Goal: Contribute content: Contribute content

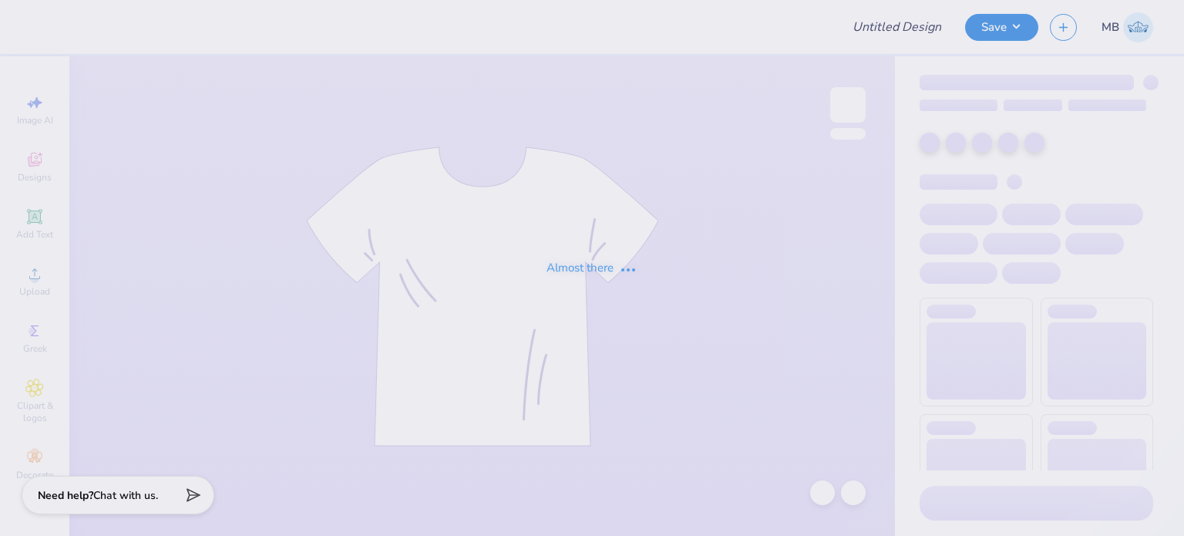
type input "Guys day merch"
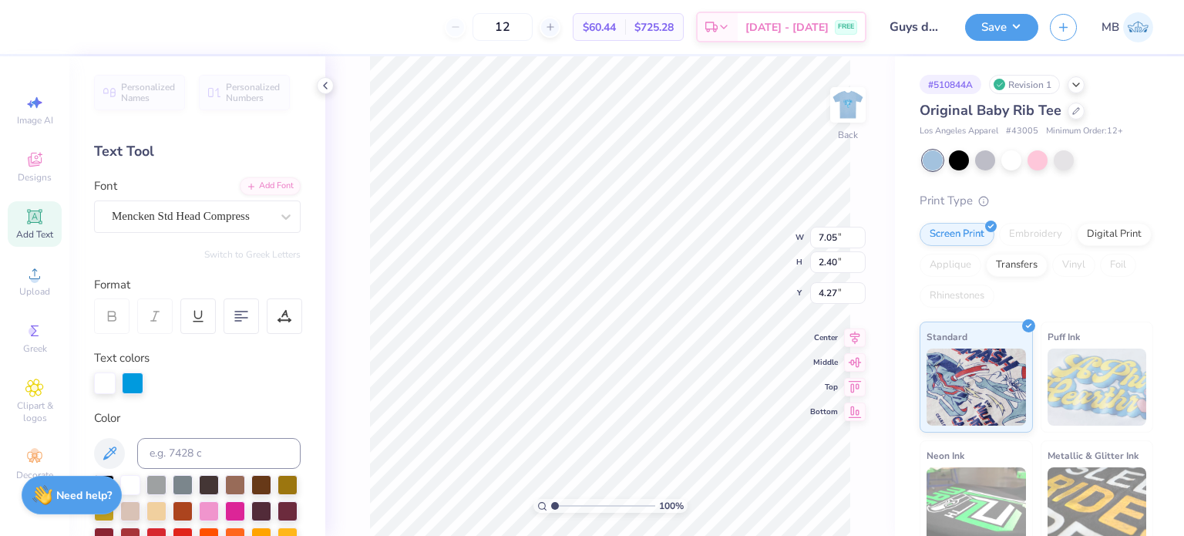
type input "3.00"
click at [1059, 162] on div at bounding box center [1064, 159] width 20 height 20
click at [930, 158] on div at bounding box center [933, 160] width 20 height 20
click at [954, 163] on div at bounding box center [959, 159] width 20 height 20
click at [931, 163] on div at bounding box center [933, 160] width 20 height 20
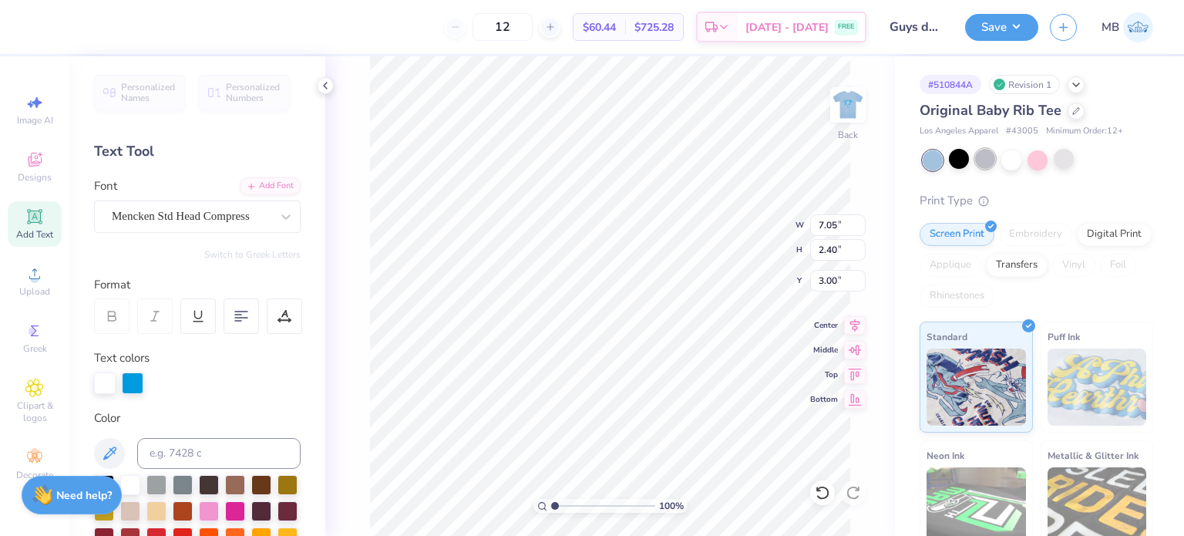
click at [985, 163] on div at bounding box center [985, 159] width 20 height 20
click at [1069, 164] on div at bounding box center [1064, 159] width 20 height 20
click at [1010, 169] on div at bounding box center [1012, 159] width 20 height 20
click at [1036, 161] on div at bounding box center [1038, 160] width 20 height 20
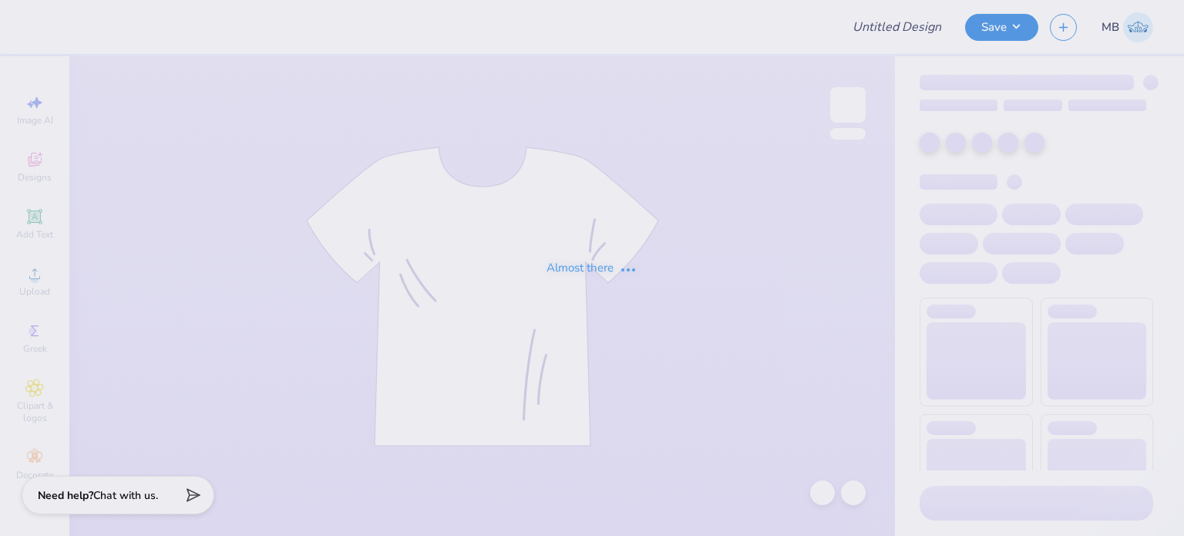
type input "DG - Fall Court"
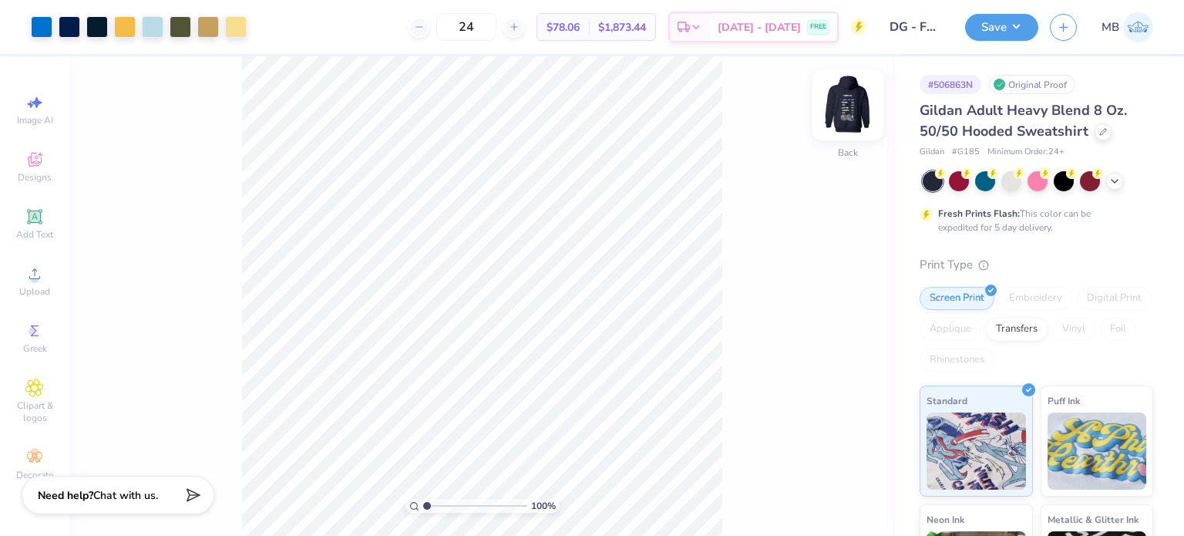
click at [847, 100] on img at bounding box center [848, 105] width 62 height 62
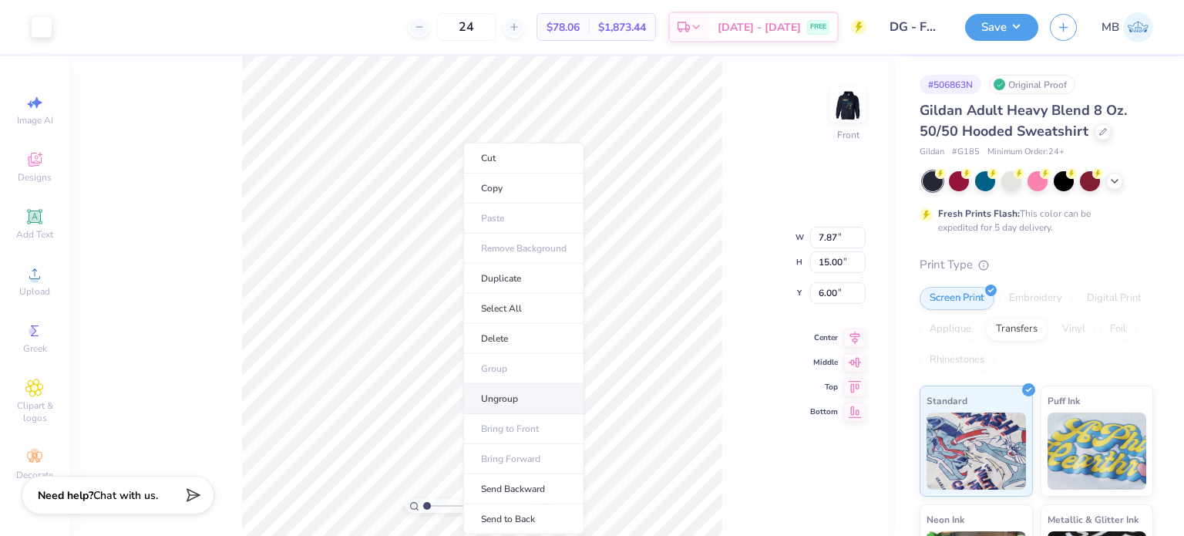
click at [521, 392] on li "Ungroup" at bounding box center [523, 399] width 121 height 30
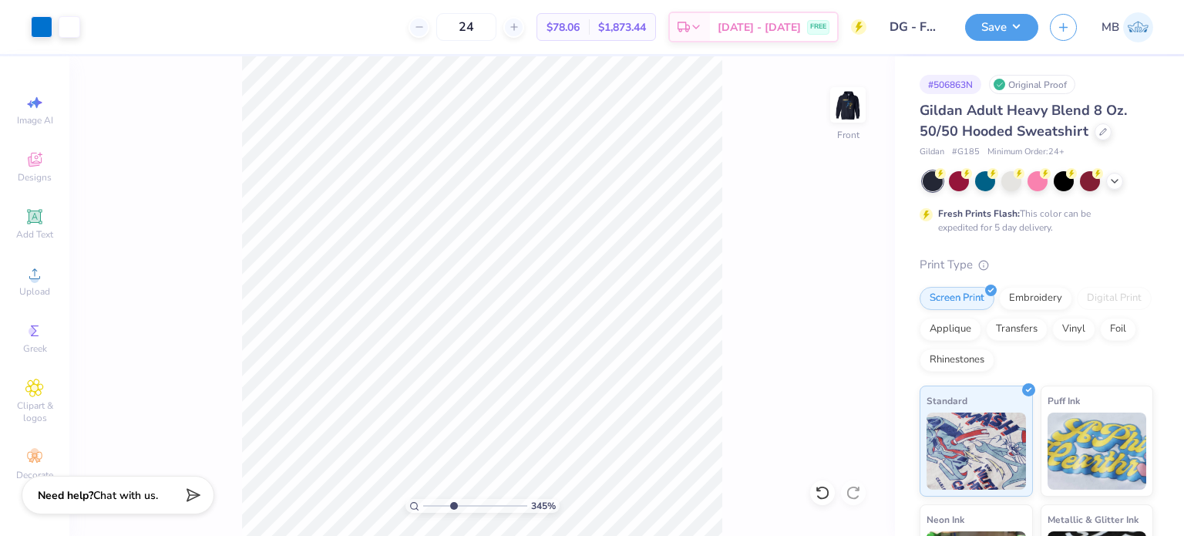
drag, startPoint x: 430, startPoint y: 507, endPoint x: 453, endPoint y: 507, distance: 23.1
type input "3.57"
click at [453, 507] on input "range" at bounding box center [475, 506] width 104 height 14
type input "0.26"
type input "0.56"
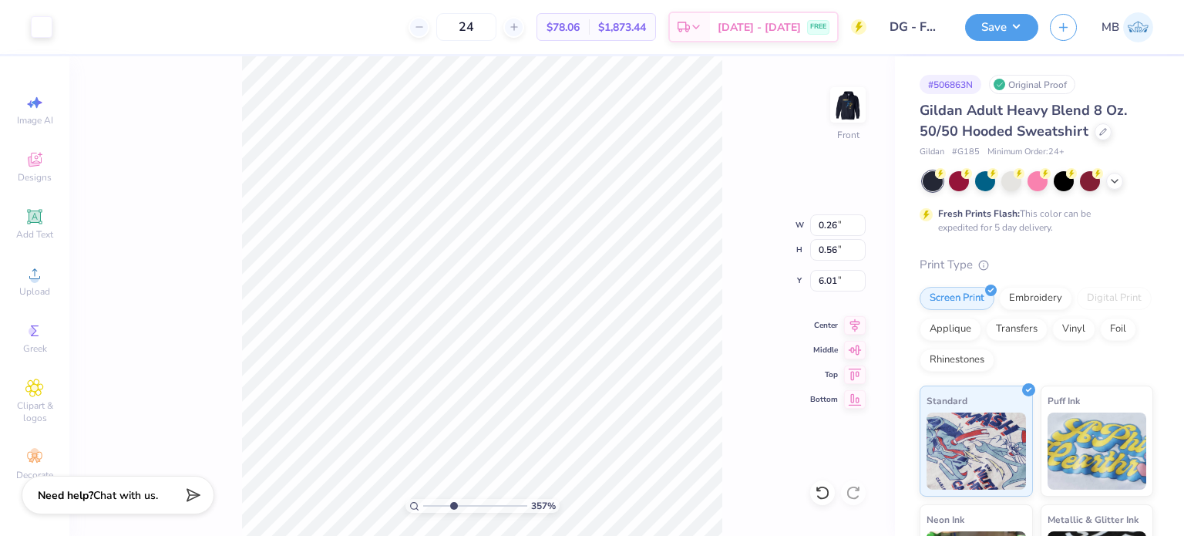
type input "0.37"
type input "0.55"
type input "0.26"
type input "0.56"
type input "0.09"
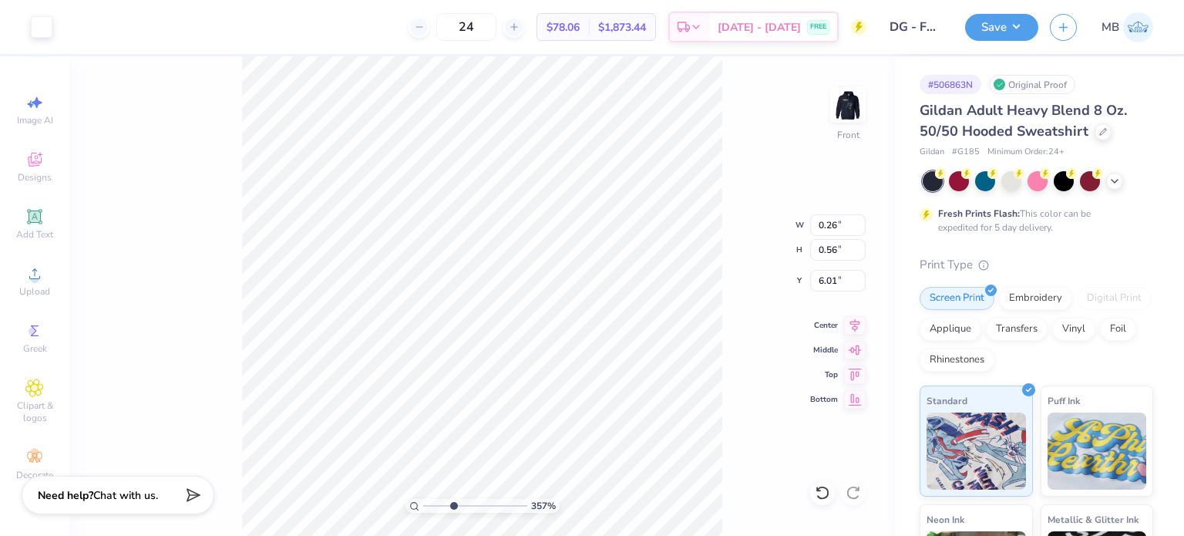
type input "0.55"
type input "0.26"
type input "0.56"
type input "0.18"
type input "0.39"
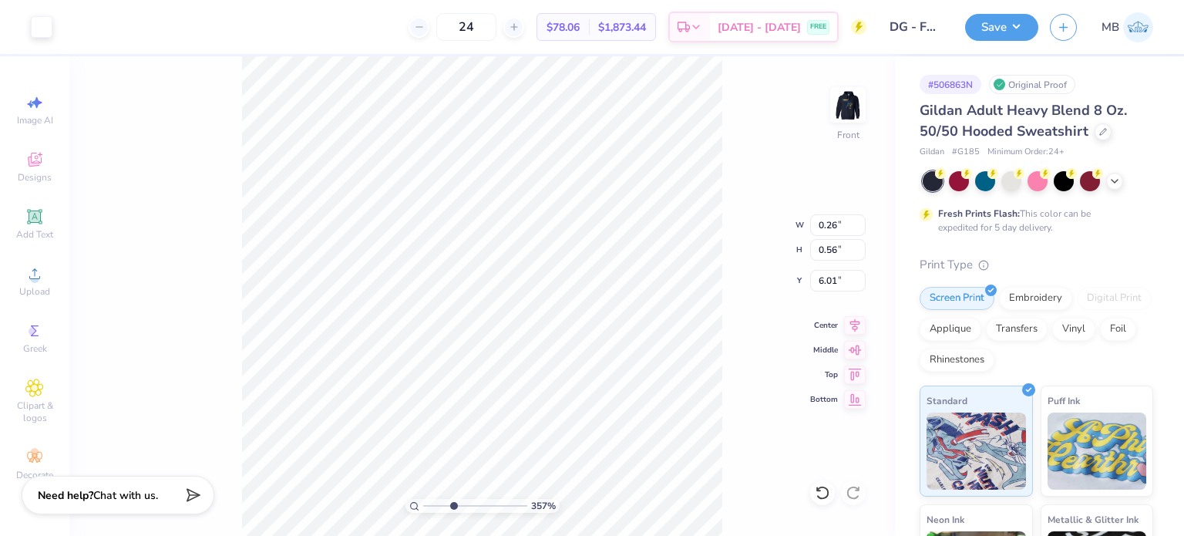
type input "10.12"
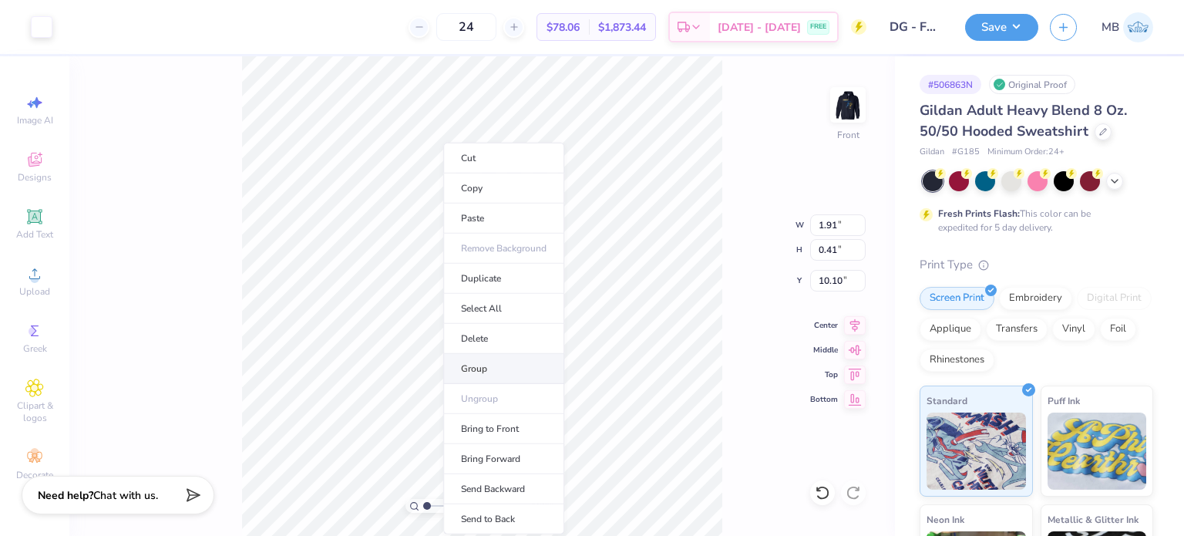
click at [490, 359] on li "Group" at bounding box center [503, 369] width 121 height 30
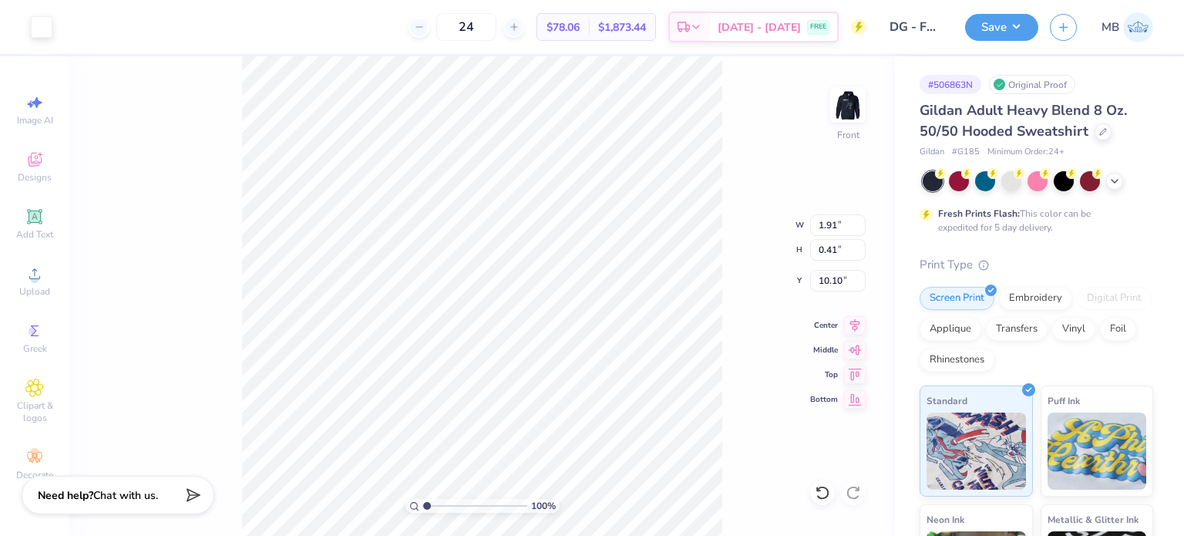
click at [423, 506] on input "range" at bounding box center [475, 506] width 104 height 14
type input "2.2"
click at [439, 499] on input "range" at bounding box center [475, 506] width 104 height 14
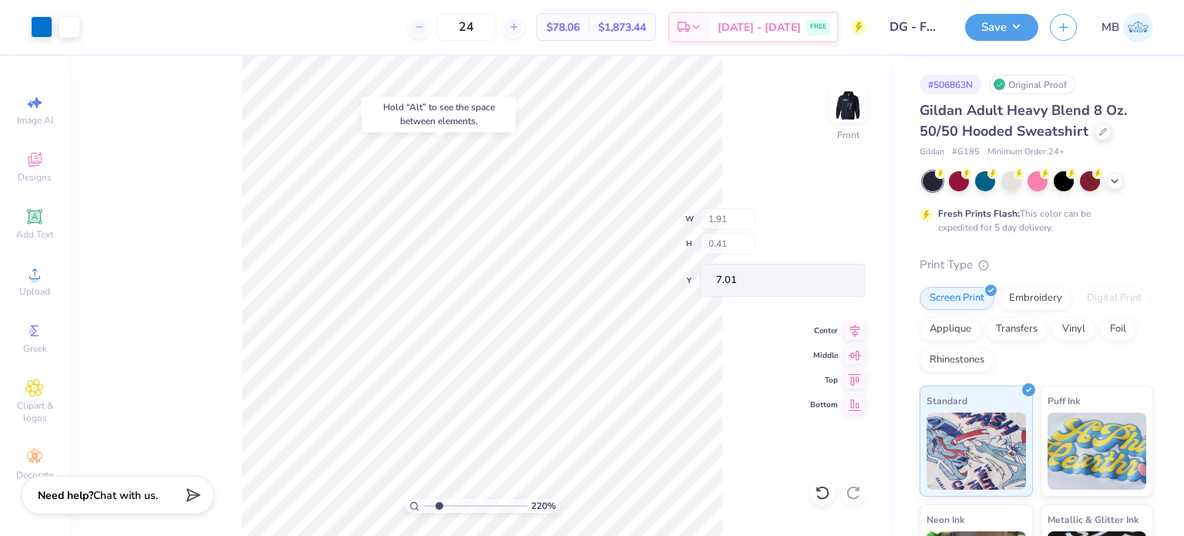
type input "7.01"
click at [439, 130] on div "Hold “Alt” to see the space between elements." at bounding box center [439, 113] width 154 height 35
type input "6.00"
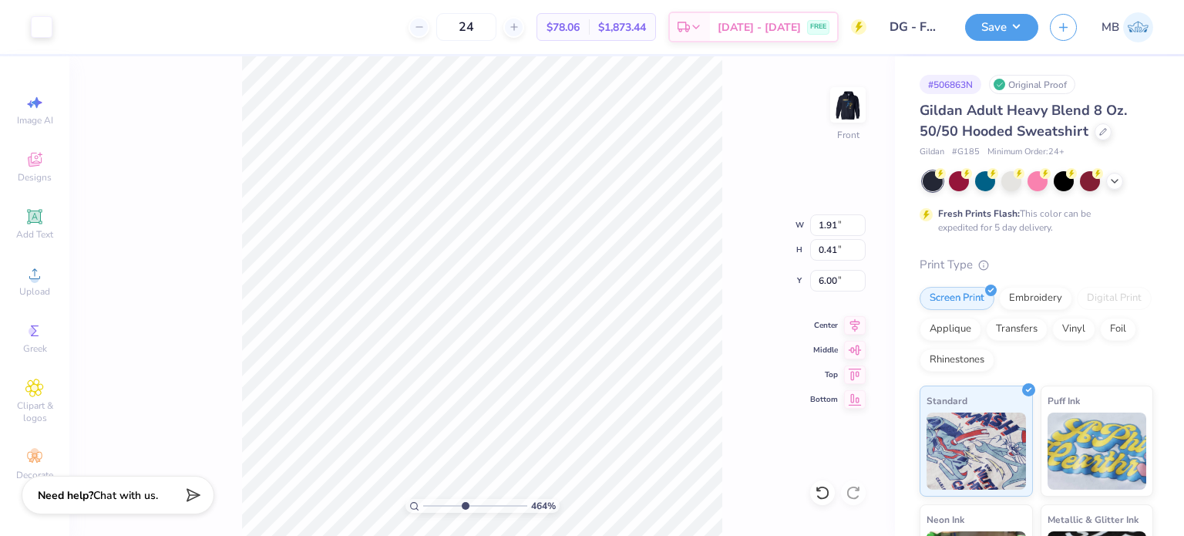
drag, startPoint x: 441, startPoint y: 505, endPoint x: 464, endPoint y: 500, distance: 23.6
type input "4.64"
click at [464, 500] on input "range" at bounding box center [475, 506] width 104 height 14
type input "2.40"
type input "0.52"
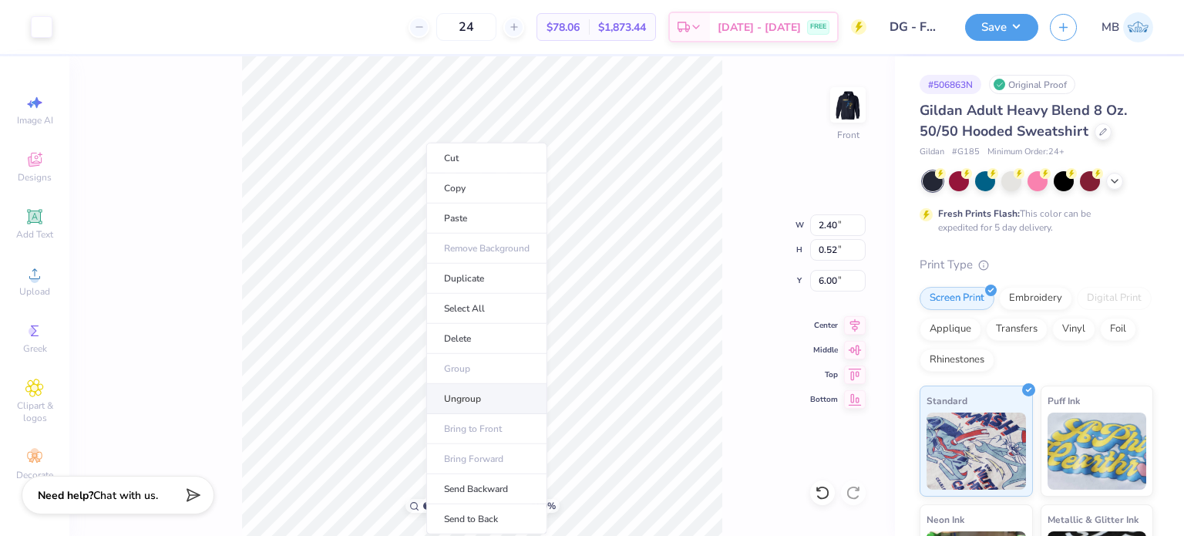
click at [479, 396] on li "Ungroup" at bounding box center [486, 399] width 121 height 30
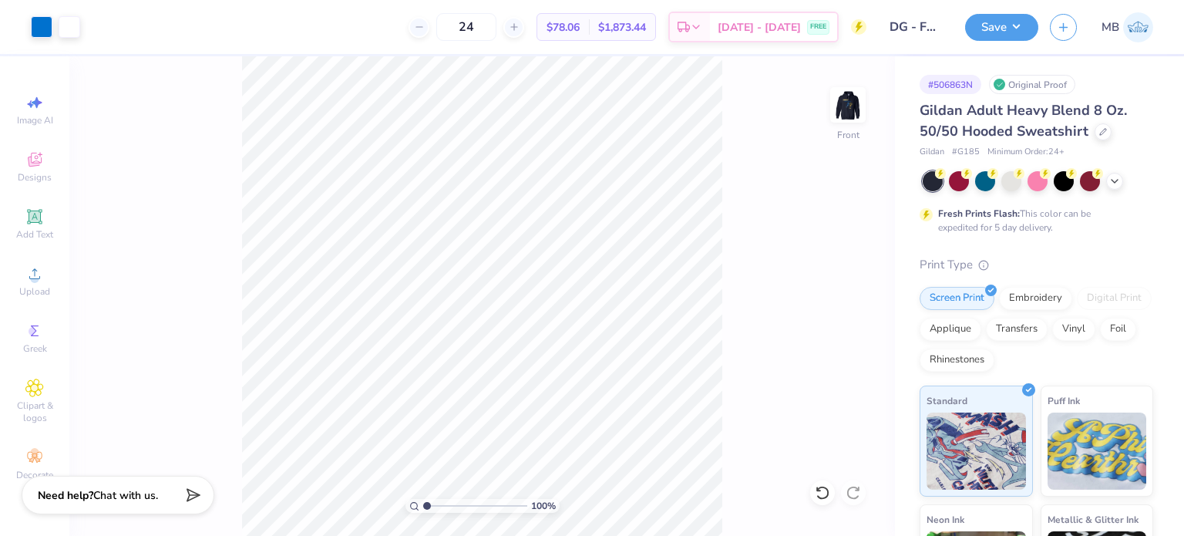
drag, startPoint x: 428, startPoint y: 509, endPoint x: 398, endPoint y: 508, distance: 30.1
click at [423, 508] on input "range" at bounding box center [475, 506] width 104 height 14
drag, startPoint x: 428, startPoint y: 502, endPoint x: 455, endPoint y: 502, distance: 27.0
type input "3.75"
click at [455, 502] on input "range" at bounding box center [475, 506] width 104 height 14
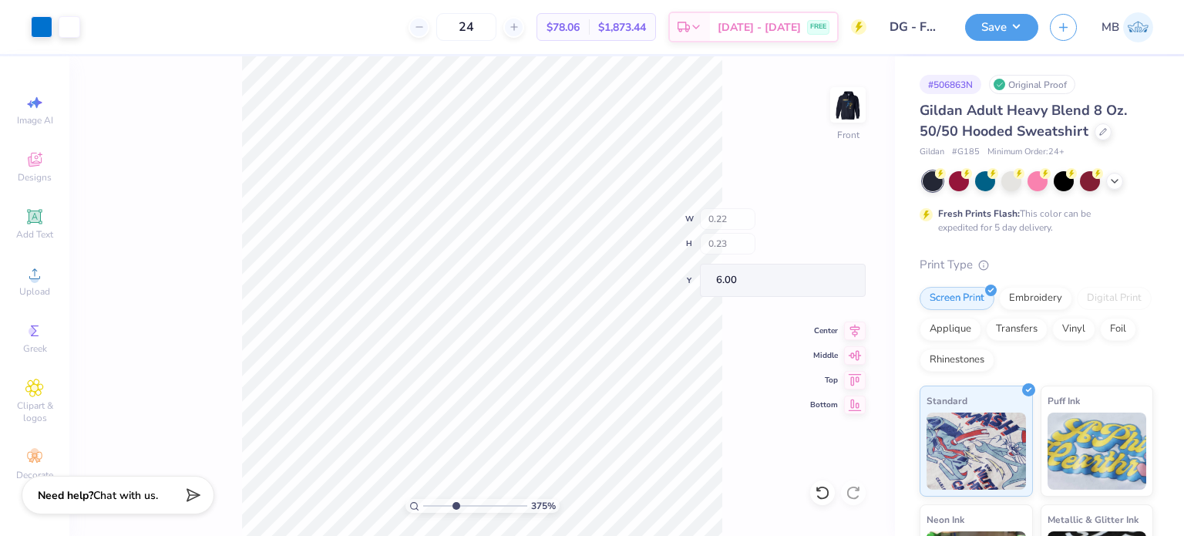
type input "0.22"
type input "0.23"
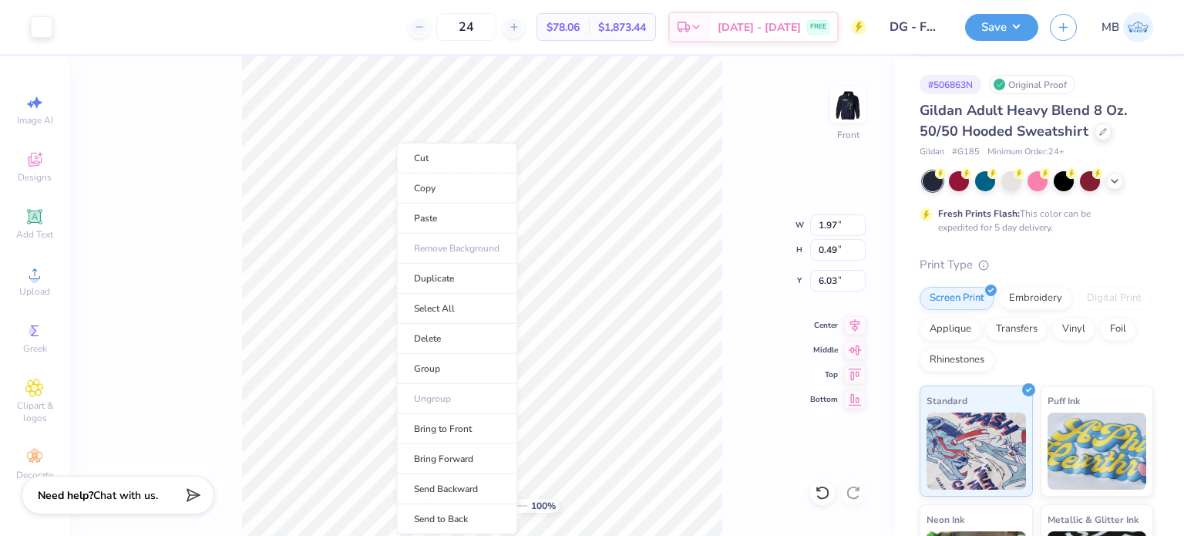
click at [437, 365] on li "Group" at bounding box center [456, 369] width 121 height 30
click at [439, 503] on input "range" at bounding box center [475, 506] width 104 height 14
drag, startPoint x: 446, startPoint y: 507, endPoint x: 470, endPoint y: 500, distance: 25.8
type input "5.24"
click at [470, 500] on input "range" at bounding box center [475, 506] width 104 height 14
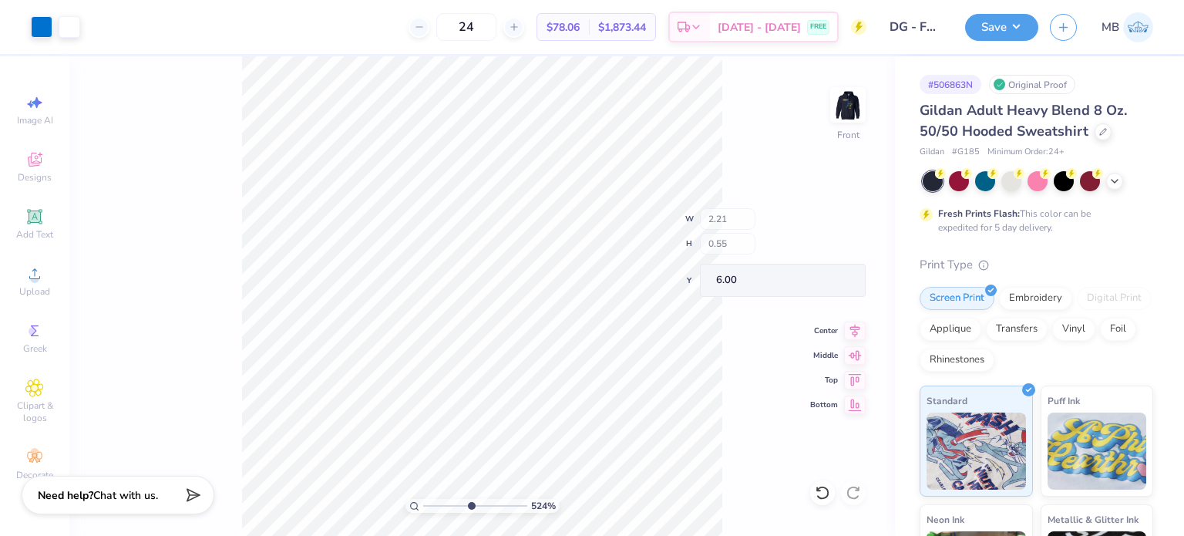
type input "2.21"
type input "0.55"
type input "6.00"
type input "2.28"
type input "0.57"
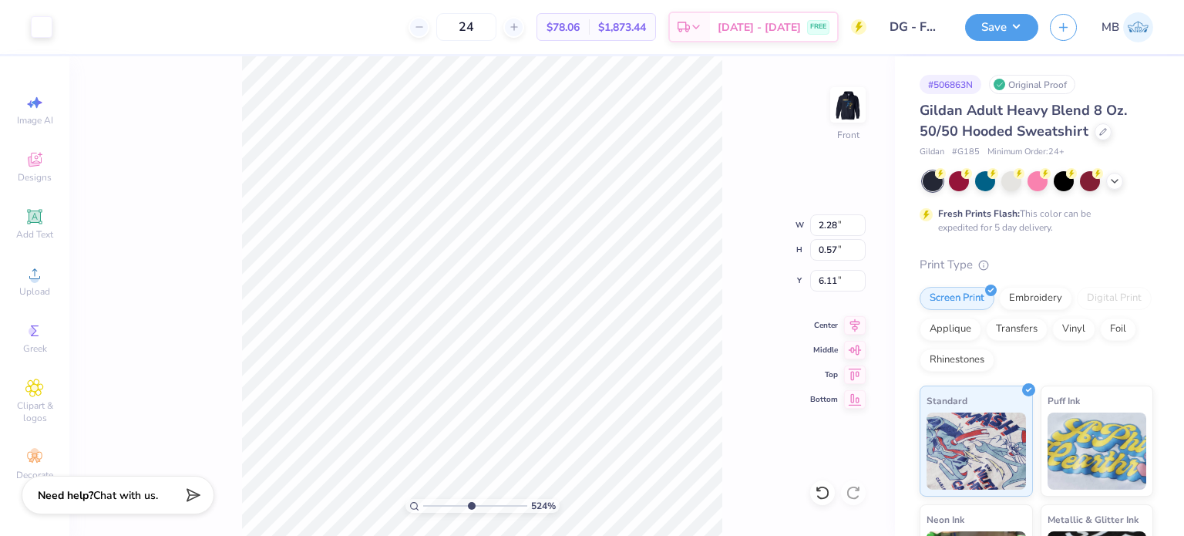
type input "6.00"
type input "2.32"
type input "0.58"
drag, startPoint x: 463, startPoint y: 504, endPoint x: 425, endPoint y: 500, distance: 38.1
click at [425, 500] on input "range" at bounding box center [475, 506] width 104 height 14
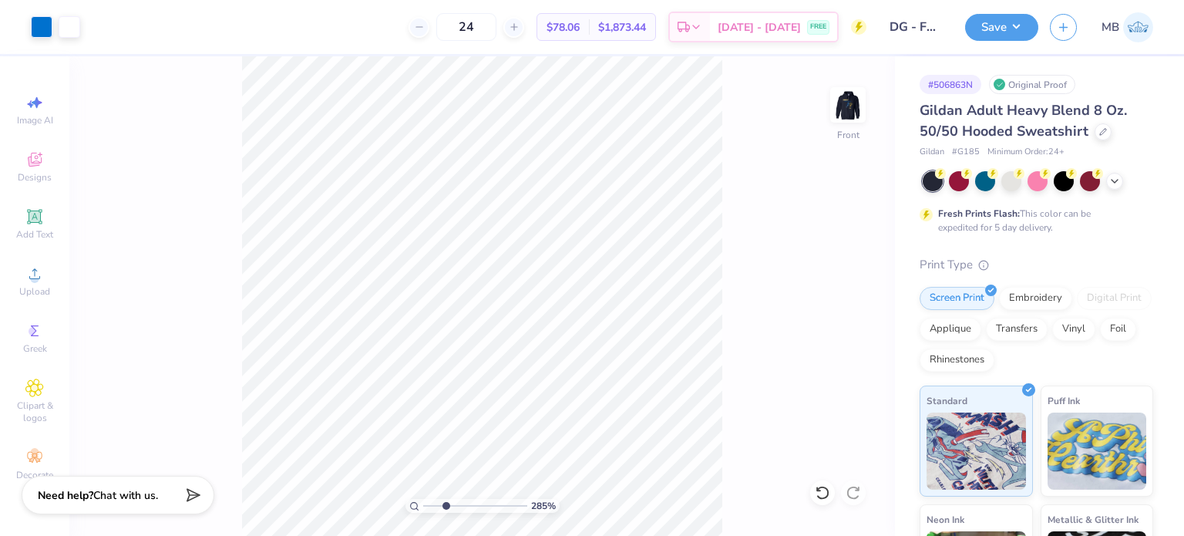
drag, startPoint x: 428, startPoint y: 509, endPoint x: 446, endPoint y: 503, distance: 18.5
type input "2.85"
click at [446, 503] on input "range" at bounding box center [475, 506] width 104 height 14
click at [1005, 26] on button "Save" at bounding box center [1001, 25] width 73 height 27
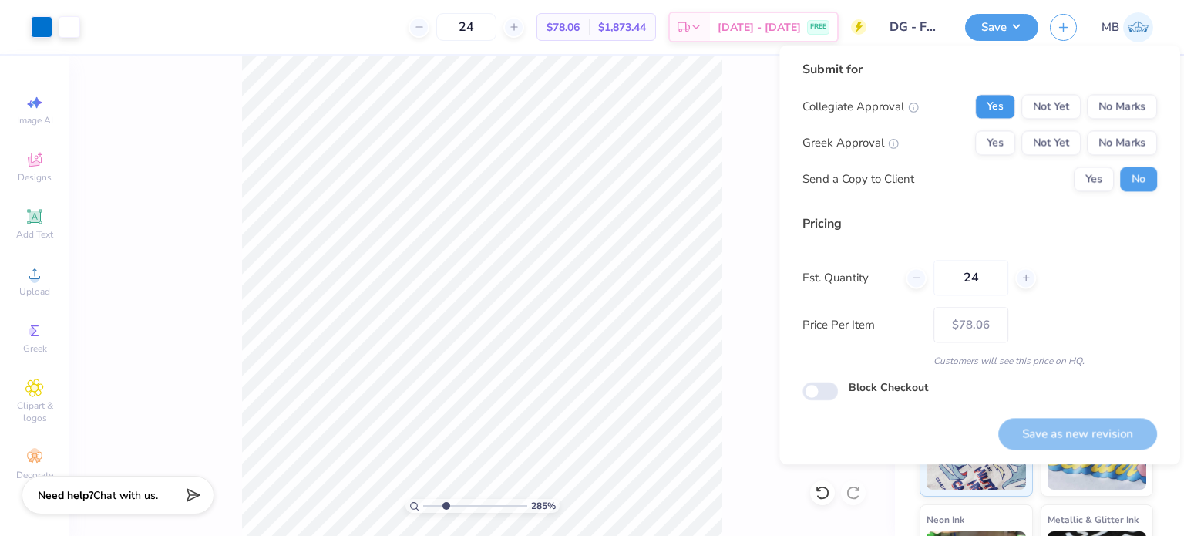
click at [991, 112] on button "Yes" at bounding box center [995, 106] width 40 height 25
click at [1118, 150] on button "No Marks" at bounding box center [1122, 142] width 70 height 25
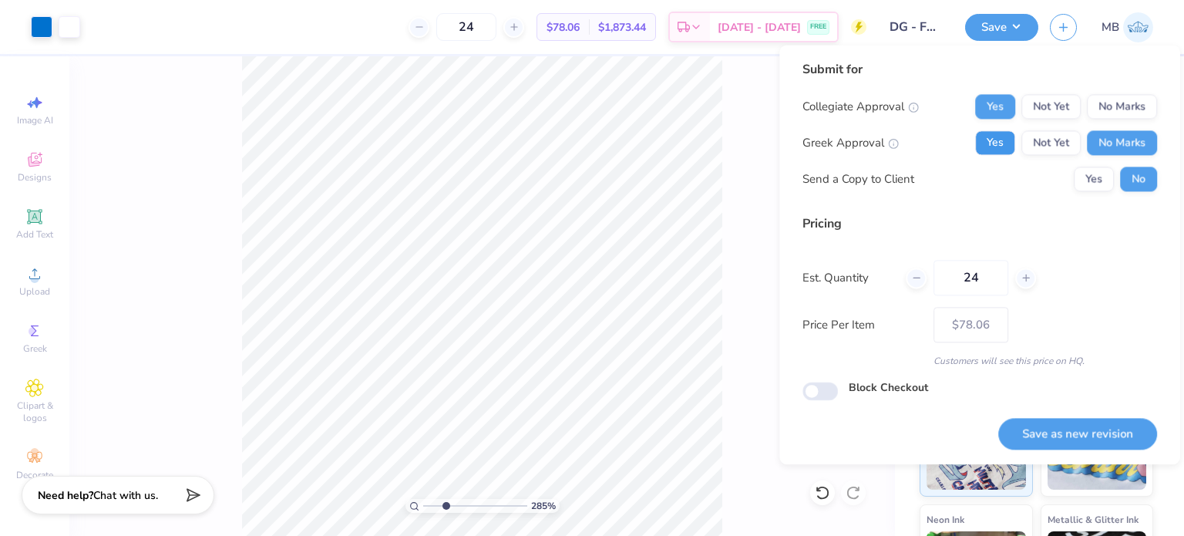
click at [981, 141] on button "Yes" at bounding box center [995, 142] width 40 height 25
click at [1061, 436] on button "Save as new revision" at bounding box center [1077, 434] width 159 height 32
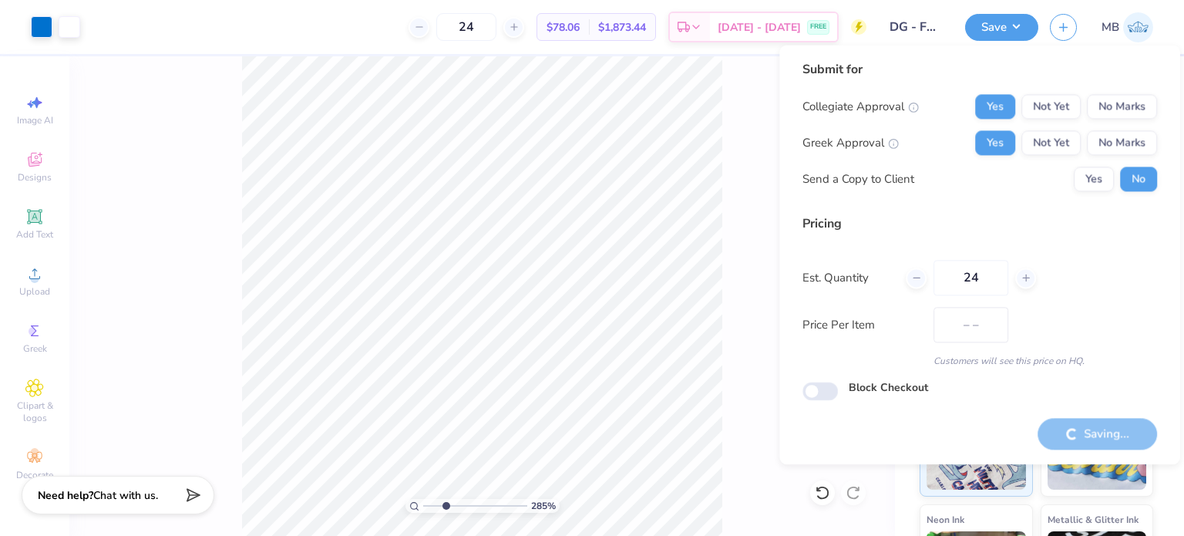
type input "$78.06"
